Goal: Task Accomplishment & Management: Manage account settings

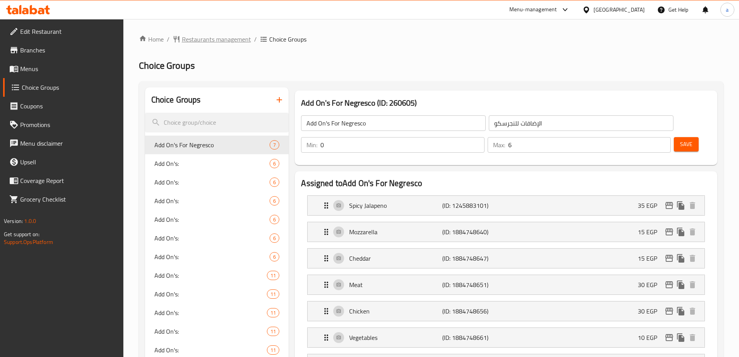
click at [215, 42] on span "Restaurants management" at bounding box center [216, 39] width 69 height 9
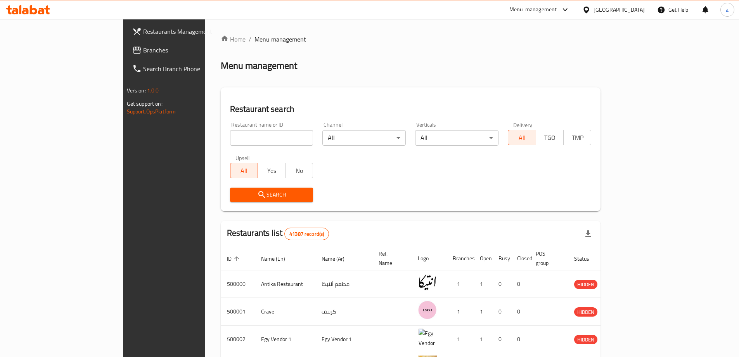
click at [126, 59] on link "Branches" at bounding box center [186, 50] width 120 height 19
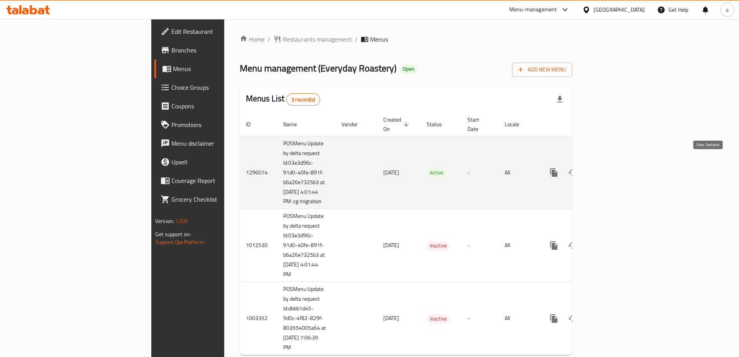
click at [615, 168] on icon "enhanced table" at bounding box center [609, 172] width 9 height 9
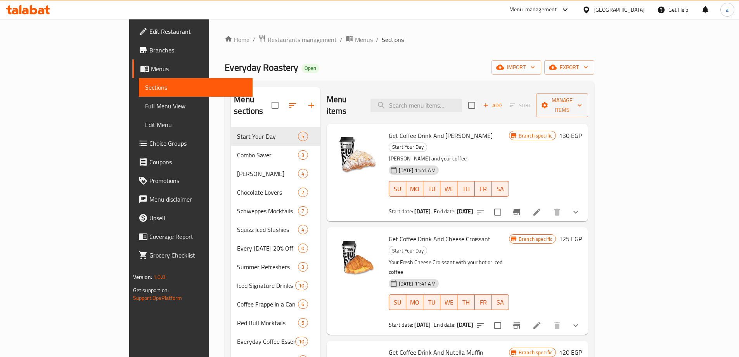
click at [149, 143] on span "Choice Groups" at bounding box center [197, 143] width 97 height 9
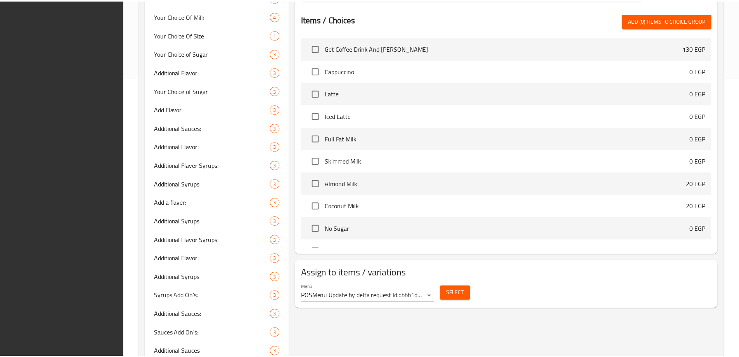
scroll to position [345, 0]
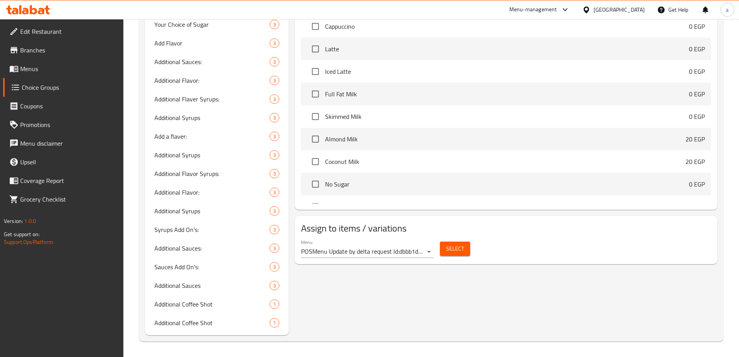
click at [559, 317] on div "Combo Value - Drinks (ID: 911847) Combo Value - Drinks ​ اختيار المشروب - كومبو…" at bounding box center [505, 38] width 432 height 591
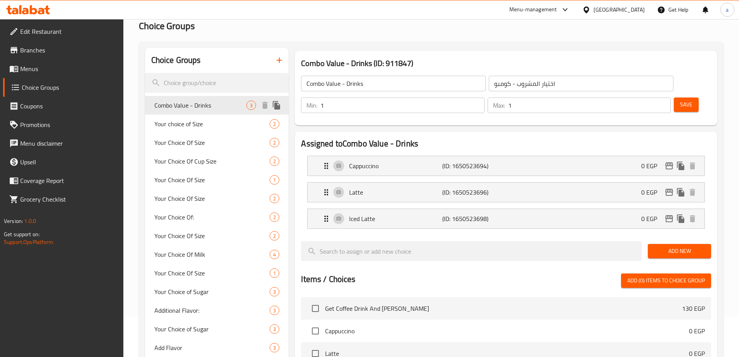
scroll to position [78, 0]
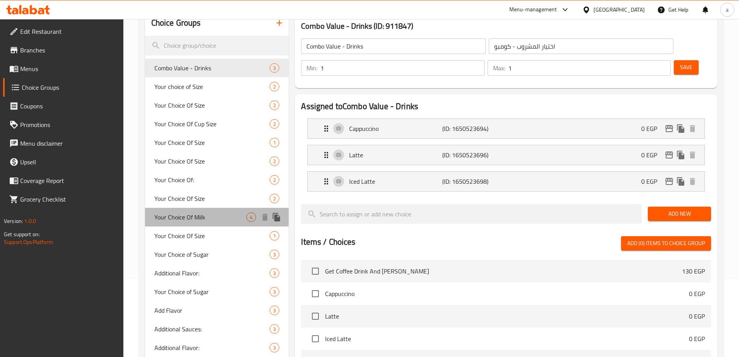
click at [207, 218] on span "Your Choice Of Milk" at bounding box center [200, 216] width 92 height 9
type input "Your Choice Of Milk"
type input "إختيارك من اللبن"
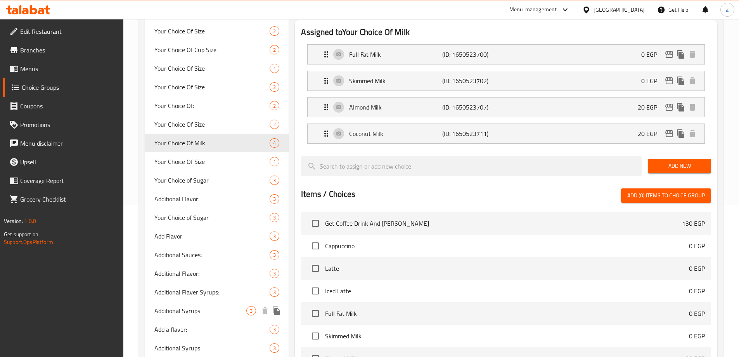
scroll to position [151, 0]
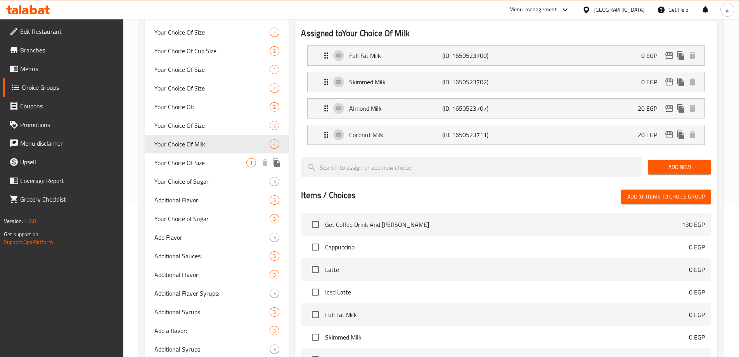
click at [216, 163] on span "Your Choice Of Size" at bounding box center [200, 162] width 92 height 9
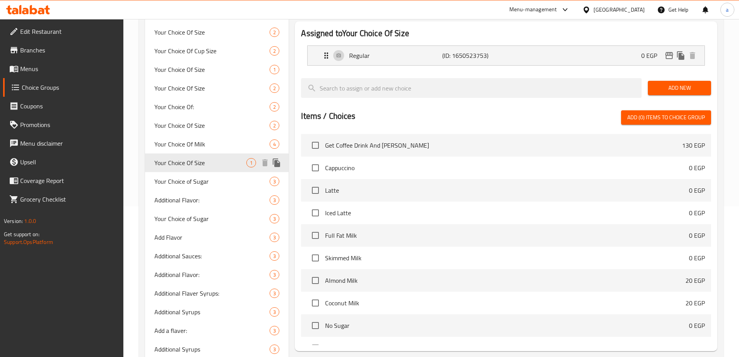
type input "Your Choice Of Size"
type input "اختيارك من الحجم"
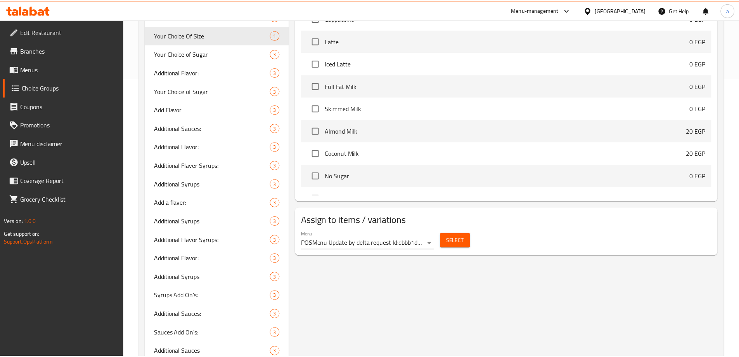
scroll to position [345, 0]
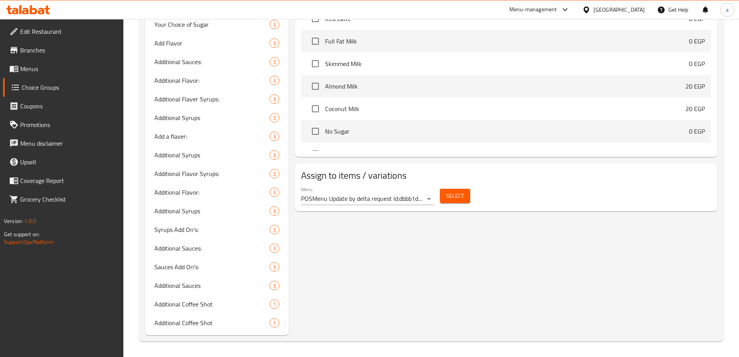
click at [559, 245] on div "Your Choice Of Size (ID: 911852) Your Choice Of Size ​ اختيارك من الحجم ​ Min: …" at bounding box center [505, 38] width 432 height 591
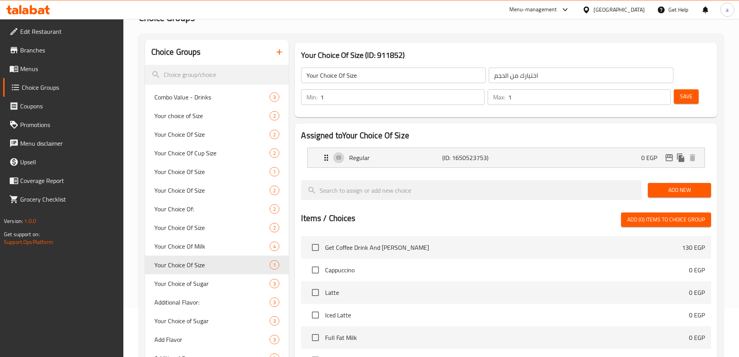
scroll to position [0, 0]
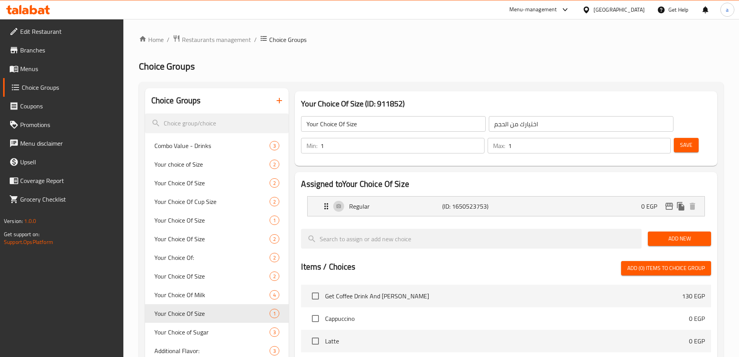
click at [453, 80] on div "Home / Restaurants management / Choice Groups Choice Groups Choice Groups Combo…" at bounding box center [431, 360] width 585 height 651
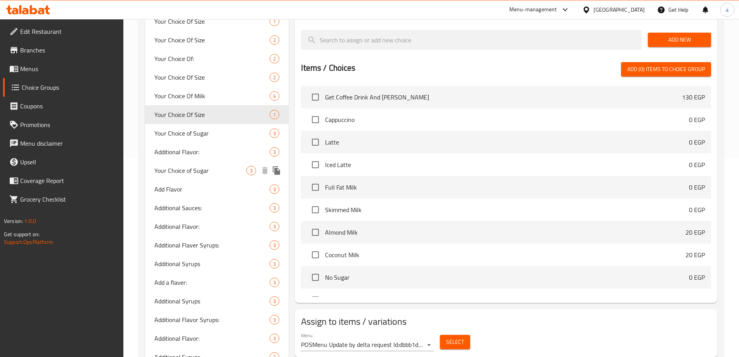
scroll to position [155, 0]
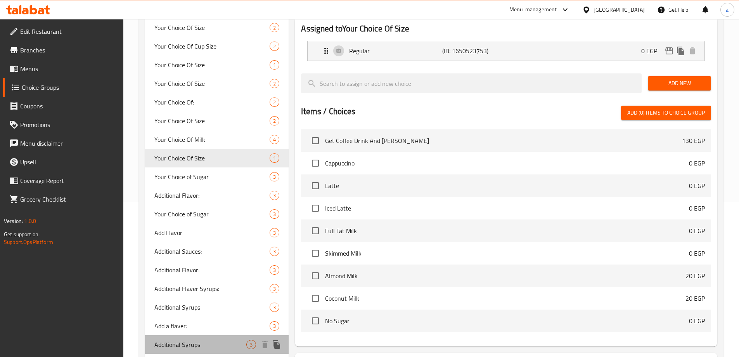
click at [177, 347] on span "Additional Syrups" at bounding box center [200, 344] width 92 height 9
type input "Additional Syrups"
type input "اضافة فلفر"
type input "0"
type input "3"
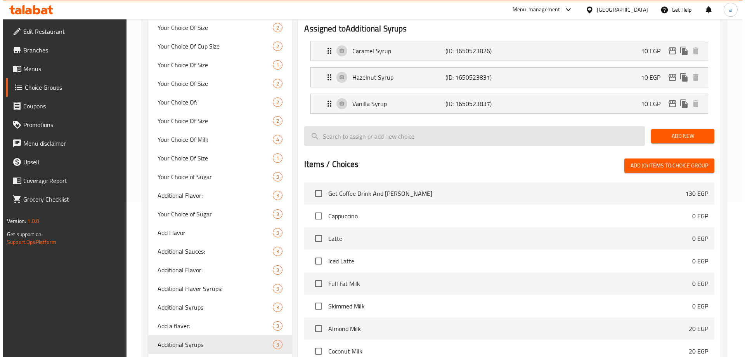
scroll to position [0, 0]
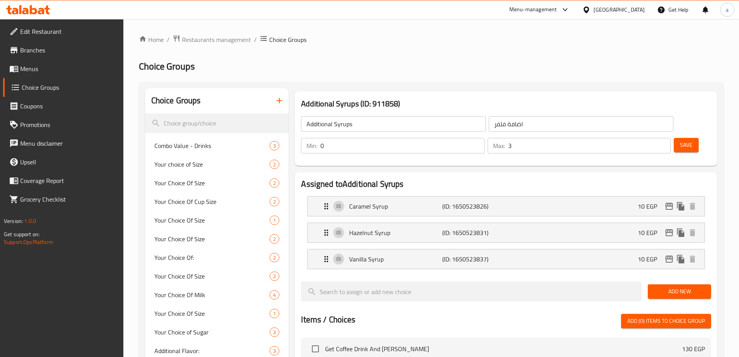
click at [473, 62] on h2 "Choice Groups" at bounding box center [431, 66] width 585 height 12
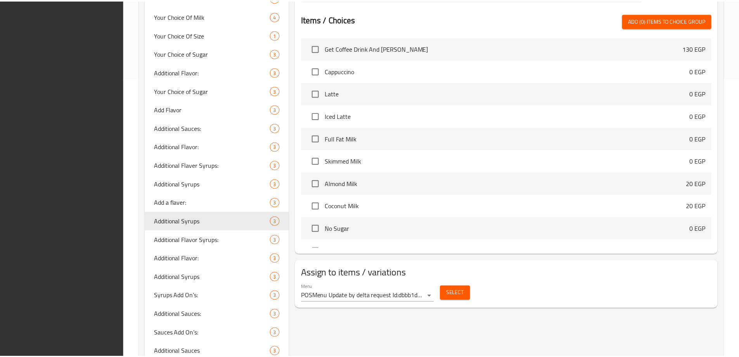
scroll to position [345, 0]
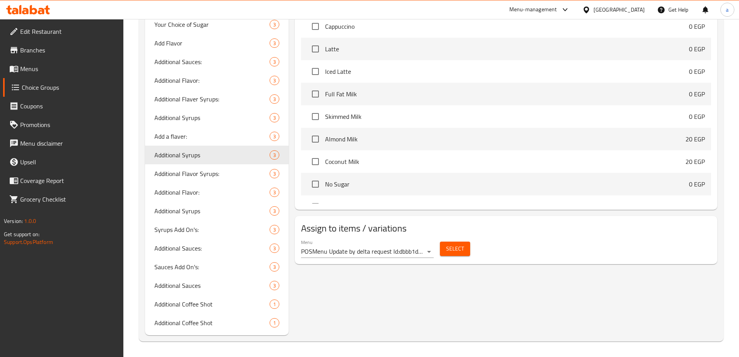
click at [532, 284] on div "Additional Syrups (ID: 911858) Additional Syrups ​ اضافة فلفر ​ Min: 0 ​ Max: 3…" at bounding box center [505, 38] width 432 height 591
drag, startPoint x: 198, startPoint y: 309, endPoint x: 234, endPoint y: 261, distance: 60.5
click at [198, 309] on span "Additional Coffee Shot" at bounding box center [200, 303] width 92 height 9
type input "Additional Coffee Shot"
type input "اكسترا شوت"
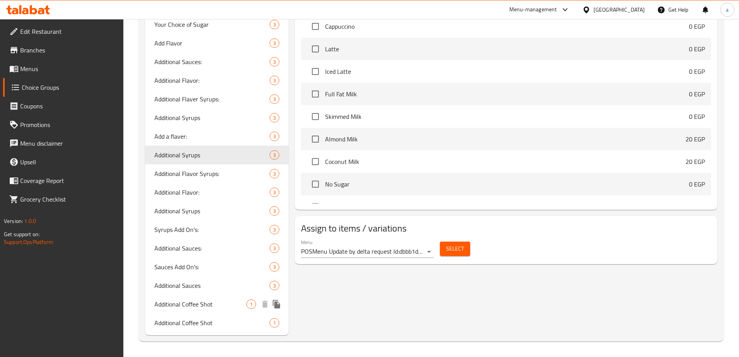
type input "1"
